Goal: Information Seeking & Learning: Check status

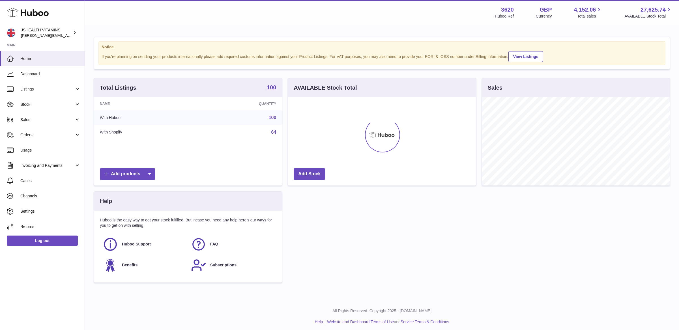
scroll to position [88, 188]
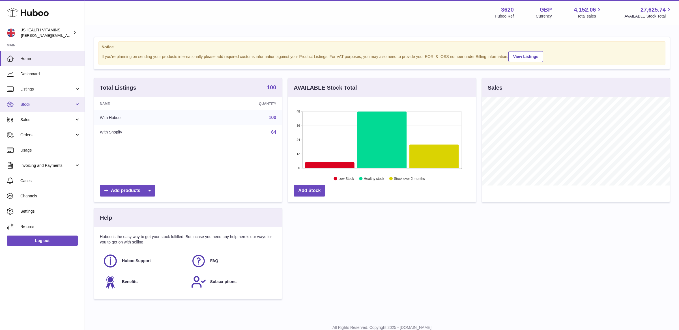
click at [37, 100] on link "Stock" at bounding box center [42, 104] width 85 height 15
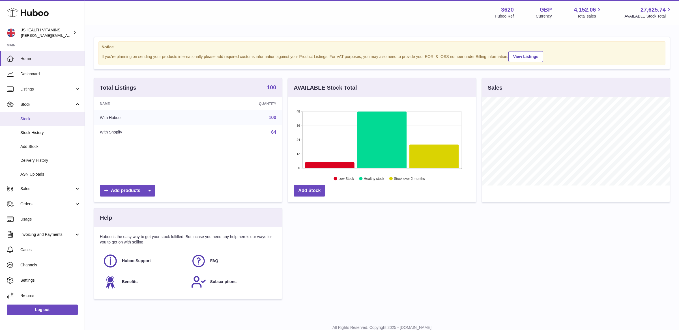
click at [34, 117] on span "Stock" at bounding box center [50, 118] width 60 height 5
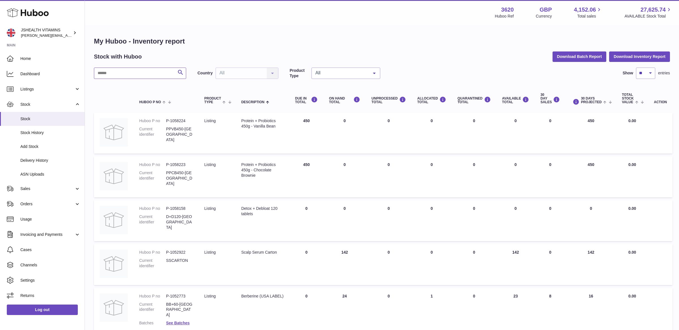
click at [127, 77] on input "text" at bounding box center [140, 73] width 92 height 11
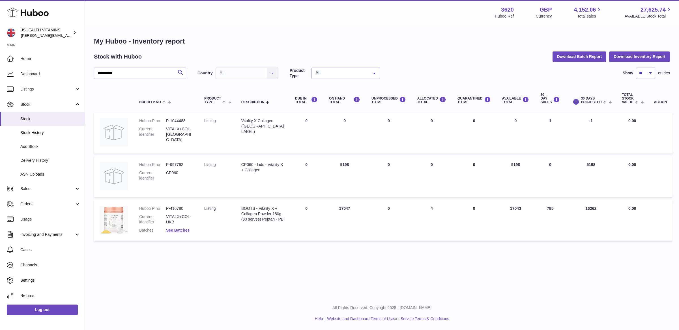
click at [182, 233] on dl "Huboo P no P-416780 Current identifier VITALX+COL-UKB Batches See Batches" at bounding box center [166, 221] width 54 height 30
click at [183, 232] on link "See Batches" at bounding box center [177, 230] width 23 height 5
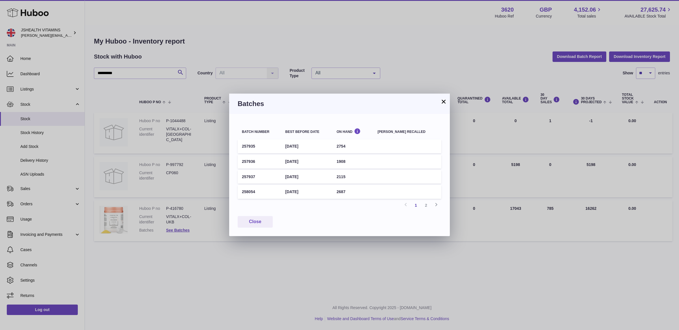
drag, startPoint x: 241, startPoint y: 147, endPoint x: 318, endPoint y: 145, distance: 77.2
click at [318, 145] on tr "257935 [DATE] 2754" at bounding box center [340, 146] width 204 height 14
copy tr "257935 [DATE]"
drag, startPoint x: 445, startPoint y: 104, endPoint x: 373, endPoint y: 100, distance: 71.9
click at [445, 104] on button "×" at bounding box center [443, 101] width 7 height 7
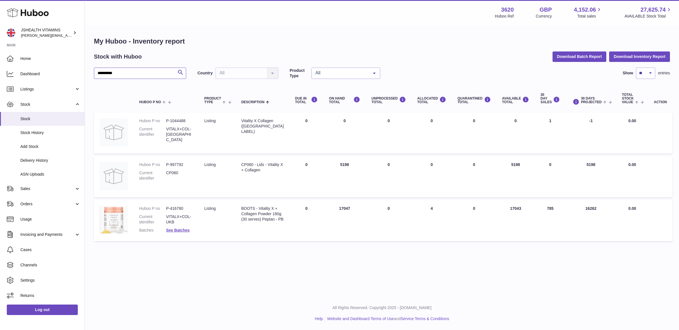
drag, startPoint x: 110, startPoint y: 74, endPoint x: 91, endPoint y: 74, distance: 19.0
click at [91, 74] on div "**********" at bounding box center [382, 140] width 594 height 230
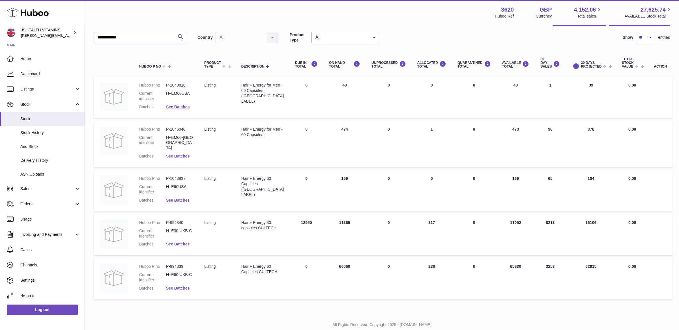
scroll to position [47, 0]
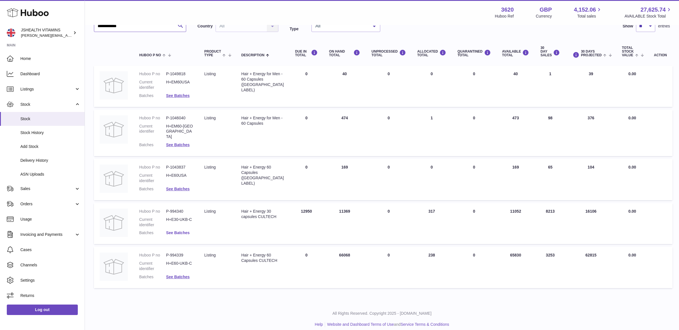
type input "**********"
click at [184, 231] on link "See Batches" at bounding box center [177, 233] width 23 height 5
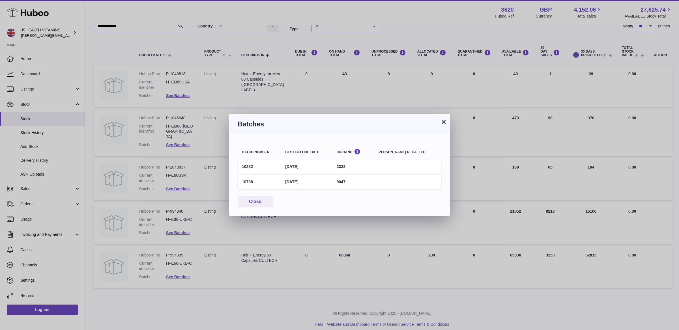
drag, startPoint x: 313, startPoint y: 181, endPoint x: 242, endPoint y: 182, distance: 70.7
click at [242, 182] on tr "10738 [DATE] 9047" at bounding box center [340, 182] width 204 height 14
drag, startPoint x: 242, startPoint y: 167, endPoint x: 328, endPoint y: 167, distance: 85.1
click at [328, 167] on tr "10282 [DATE] 2322" at bounding box center [340, 167] width 204 height 14
copy tr "10282 [DATE]"
